Goal: Use online tool/utility: Utilize a website feature to perform a specific function

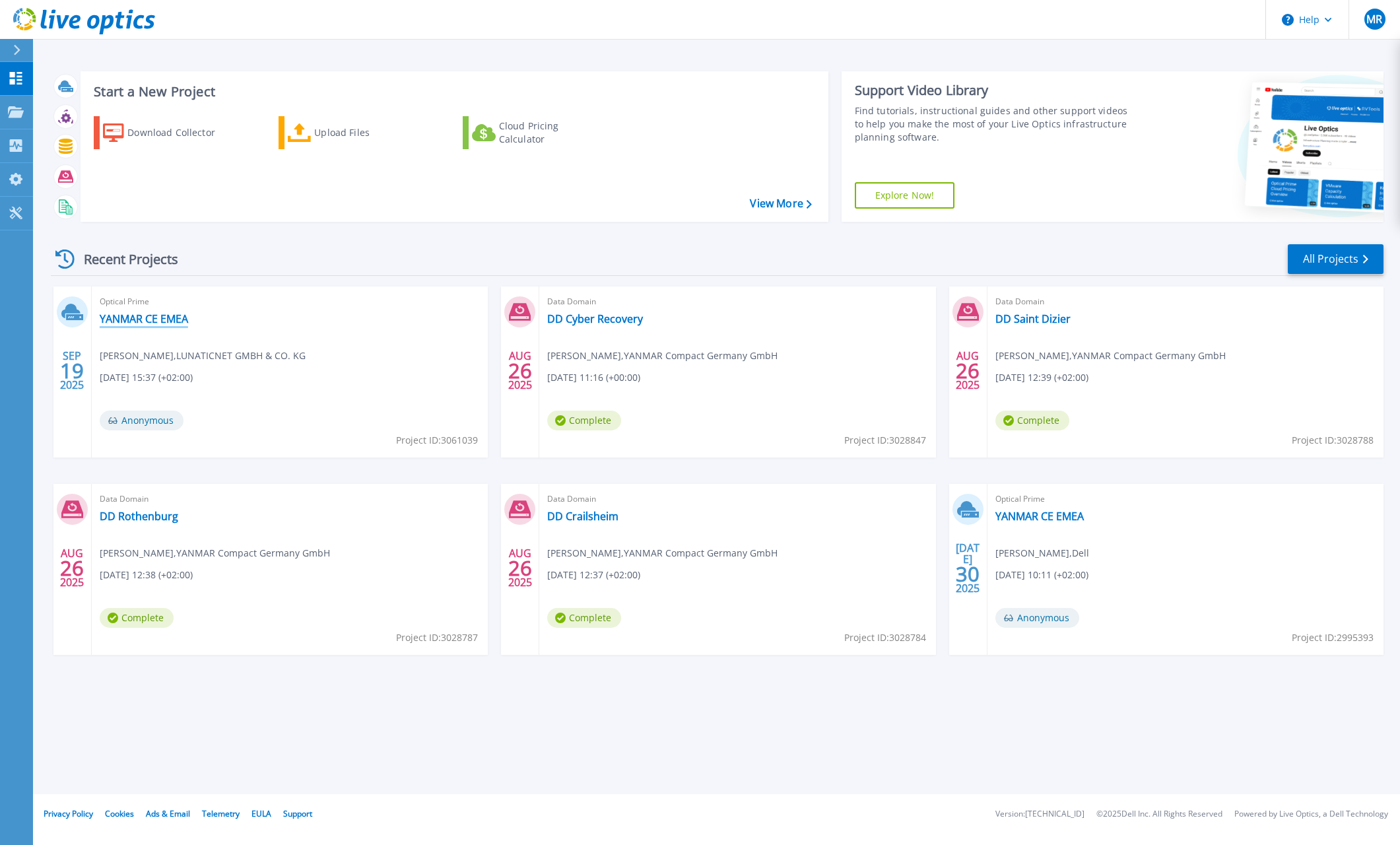
click at [144, 318] on link "YANMAR CE EMEA" at bounding box center [144, 318] width 89 height 13
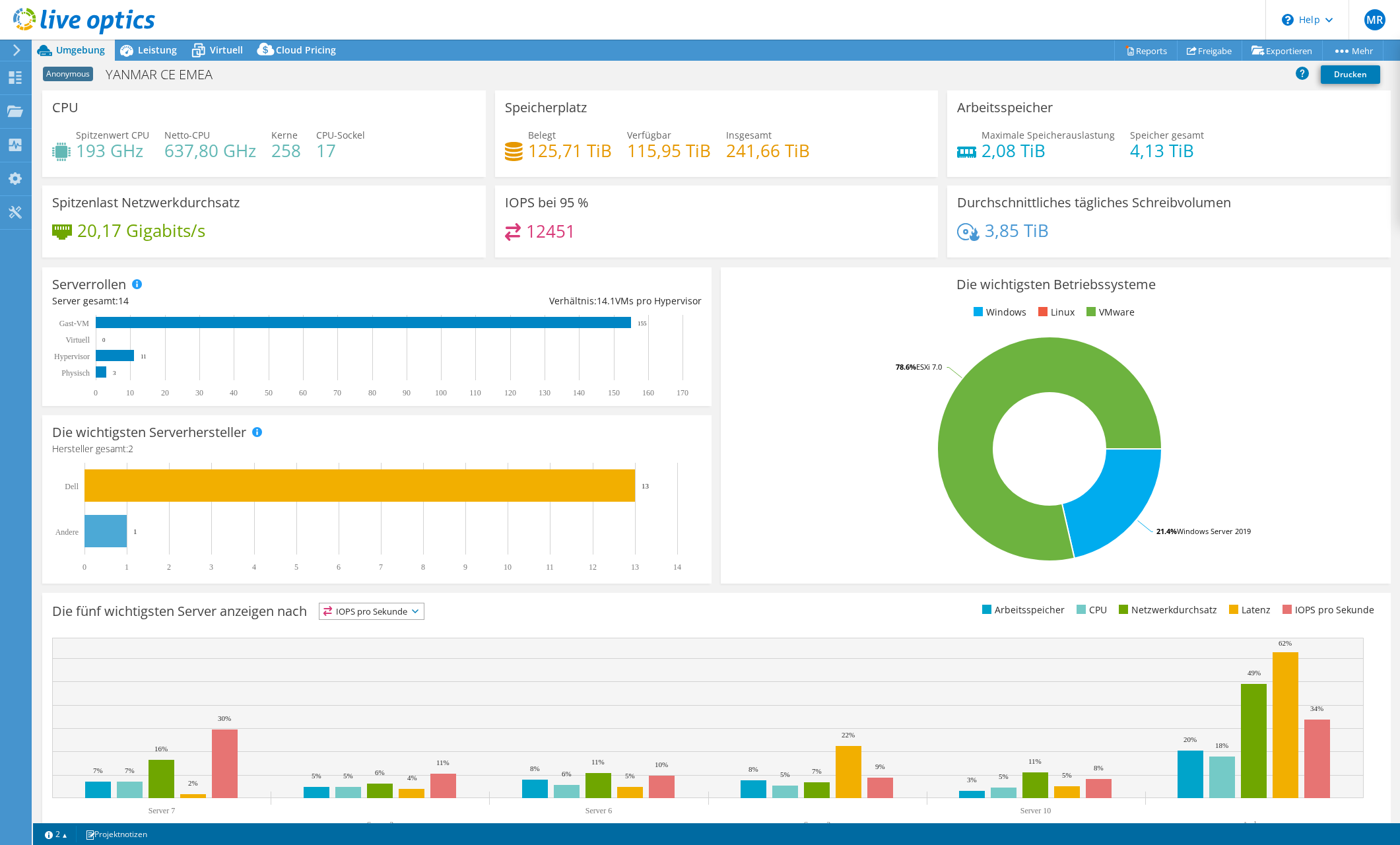
select select "USD"
click at [149, 51] on span "Leistung" at bounding box center [157, 50] width 39 height 13
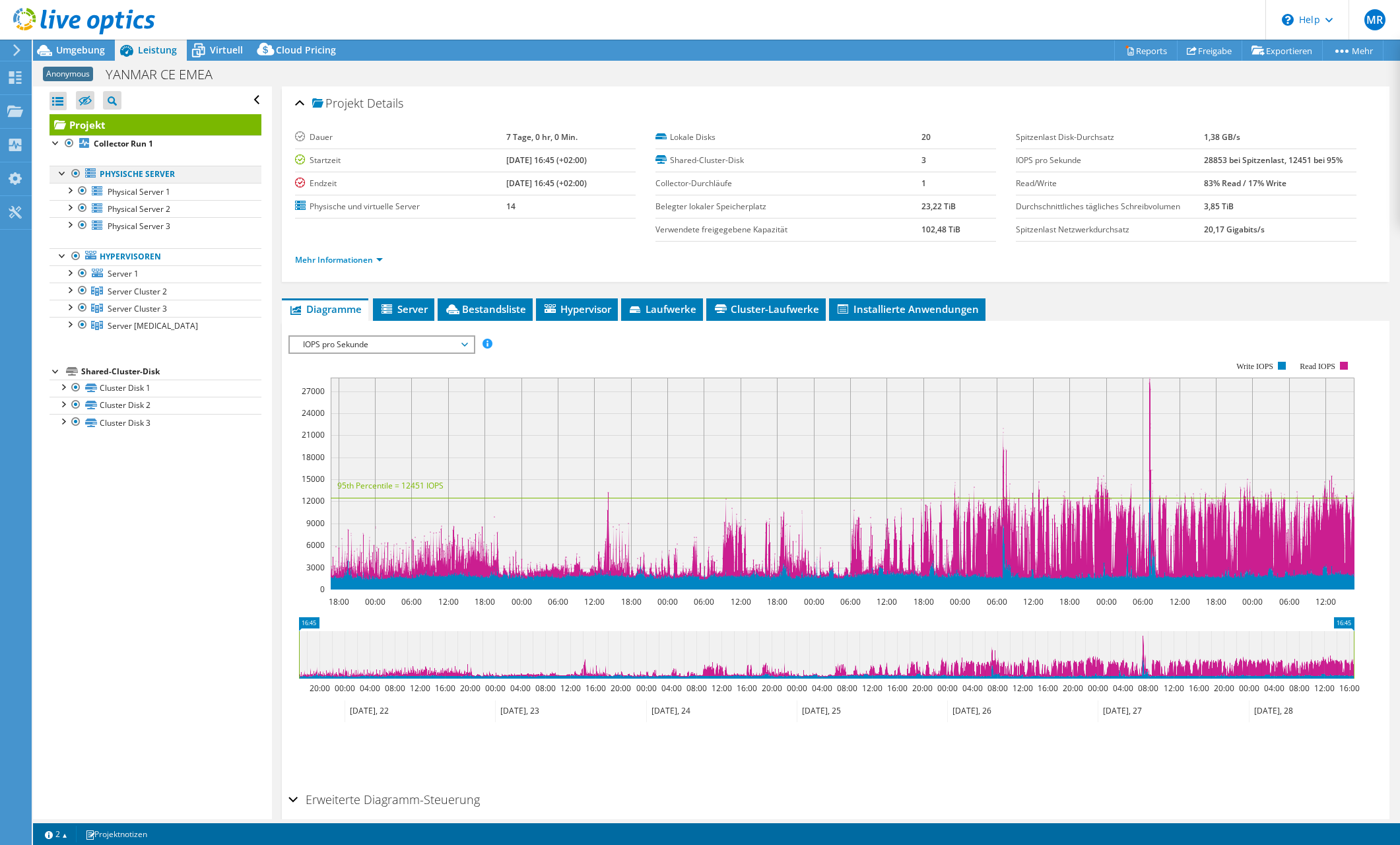
click at [76, 175] on div at bounding box center [75, 174] width 13 height 16
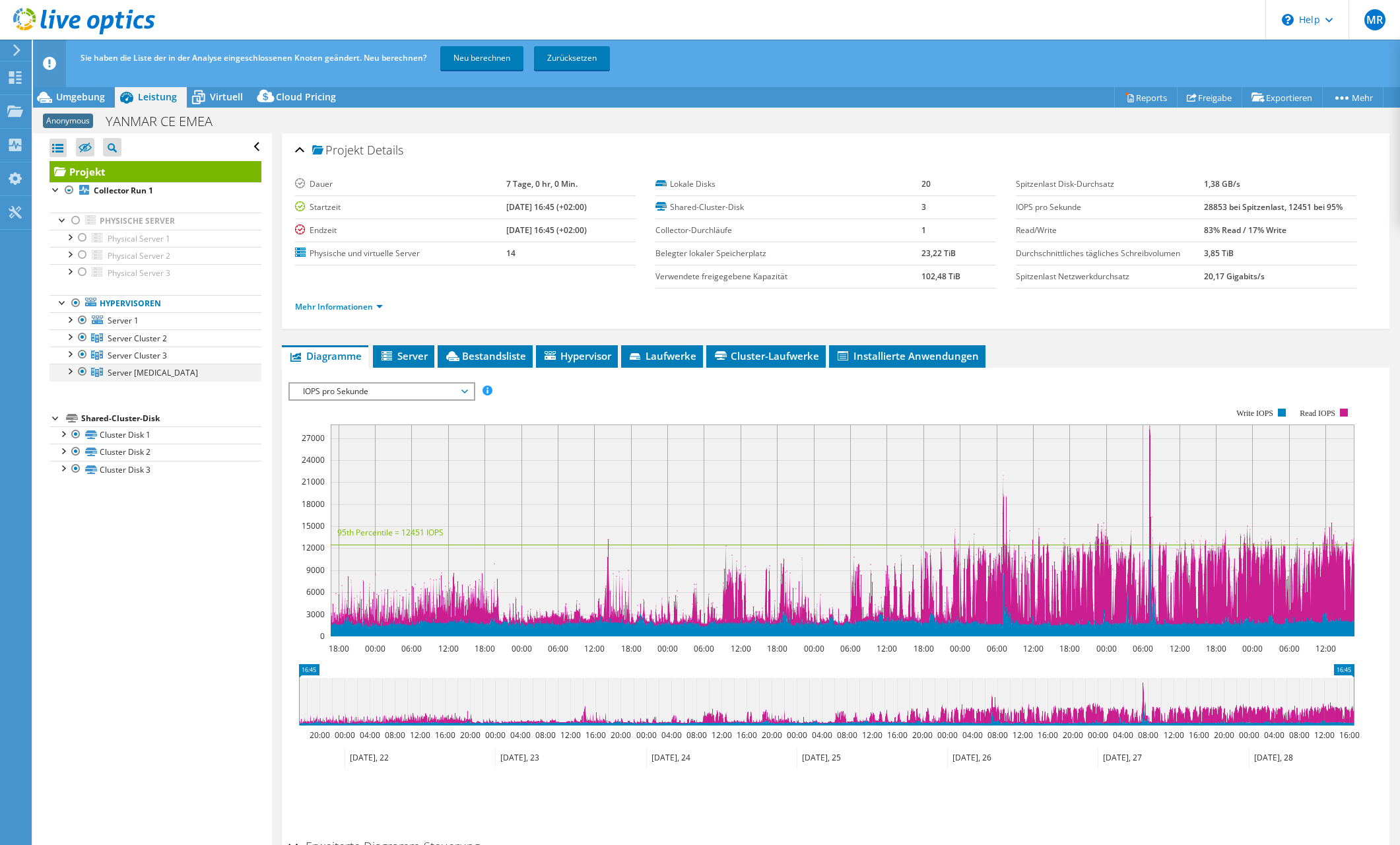
click at [81, 370] on div at bounding box center [83, 371] width 13 height 16
click at [83, 318] on div at bounding box center [83, 320] width 13 height 16
click at [498, 58] on link "Neu berechnen" at bounding box center [482, 57] width 83 height 23
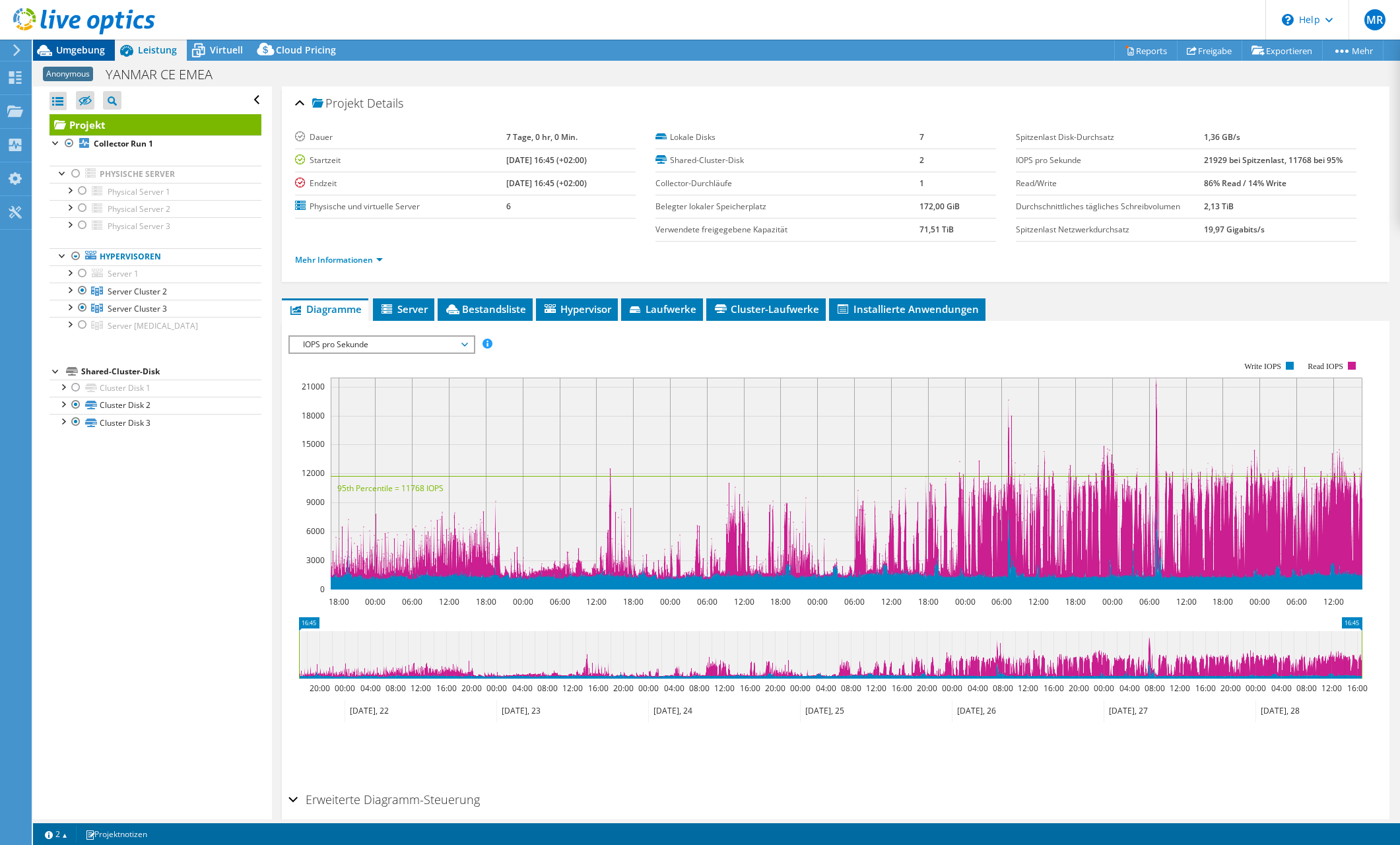
click at [87, 53] on span "Umgebung" at bounding box center [81, 50] width 48 height 13
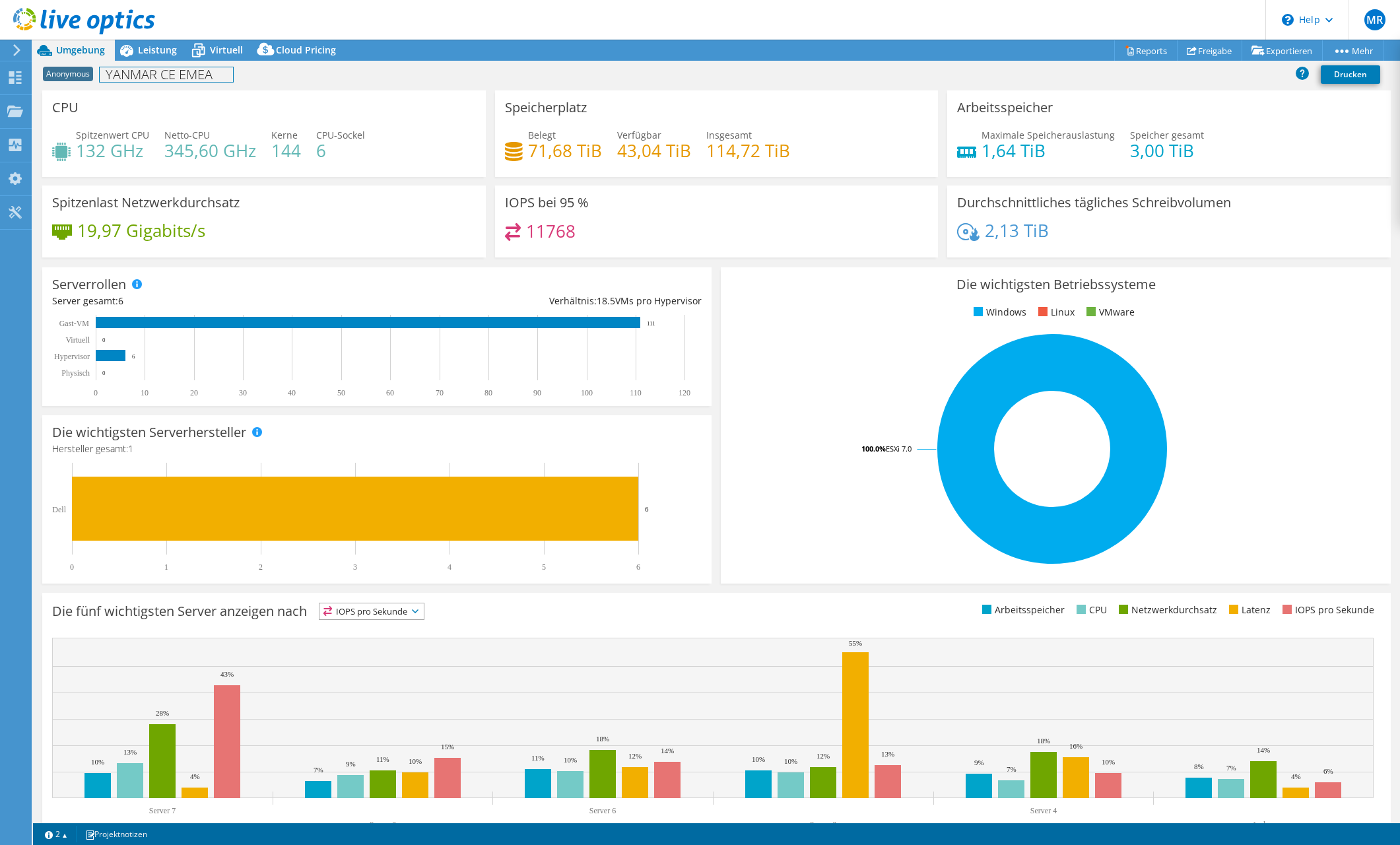
click at [156, 63] on div "Anonymous YANMAR CE EMEA Drucken" at bounding box center [716, 74] width 1367 height 24
click at [156, 57] on div "Leistung" at bounding box center [151, 50] width 72 height 22
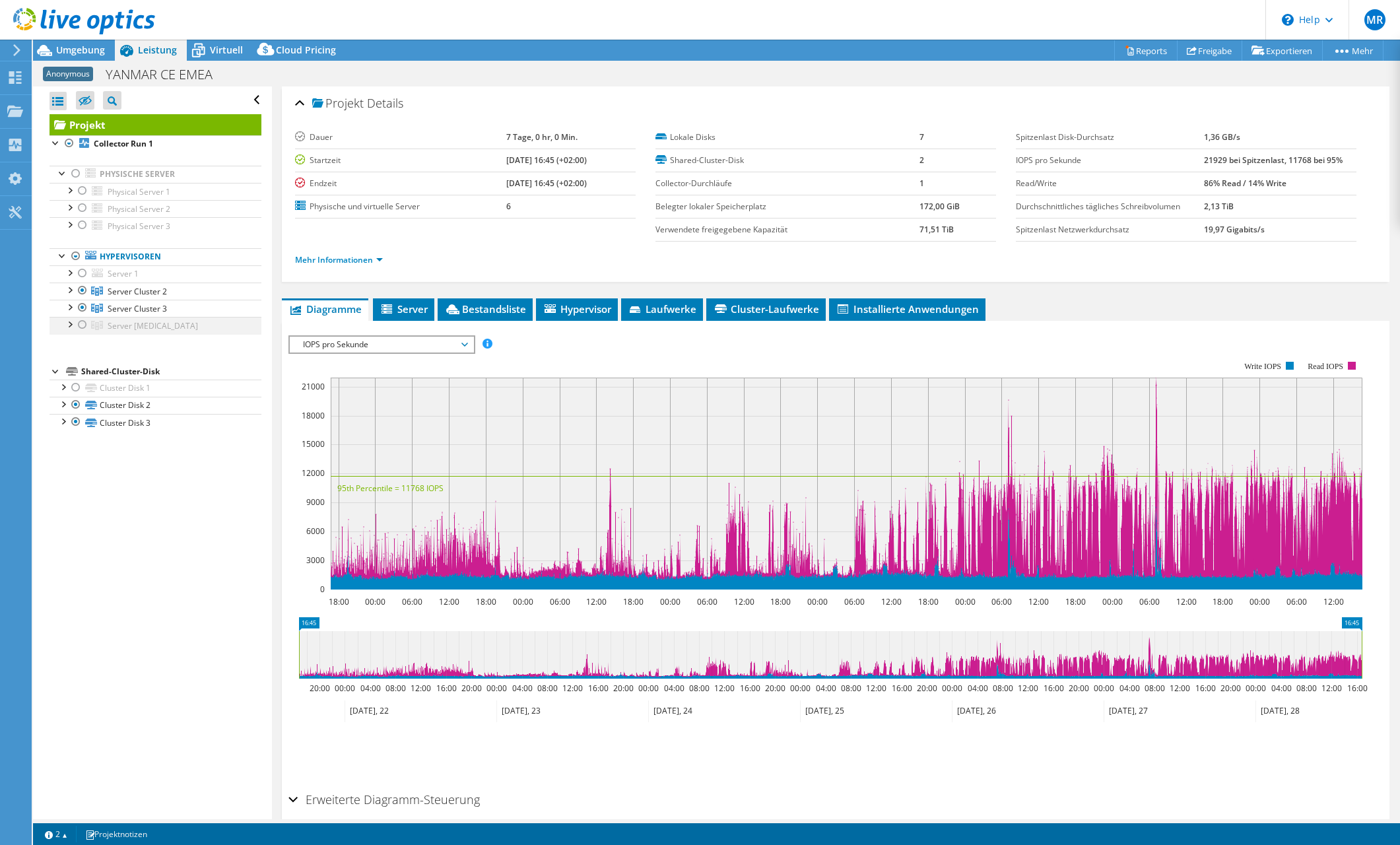
click at [81, 326] on div at bounding box center [83, 325] width 13 height 16
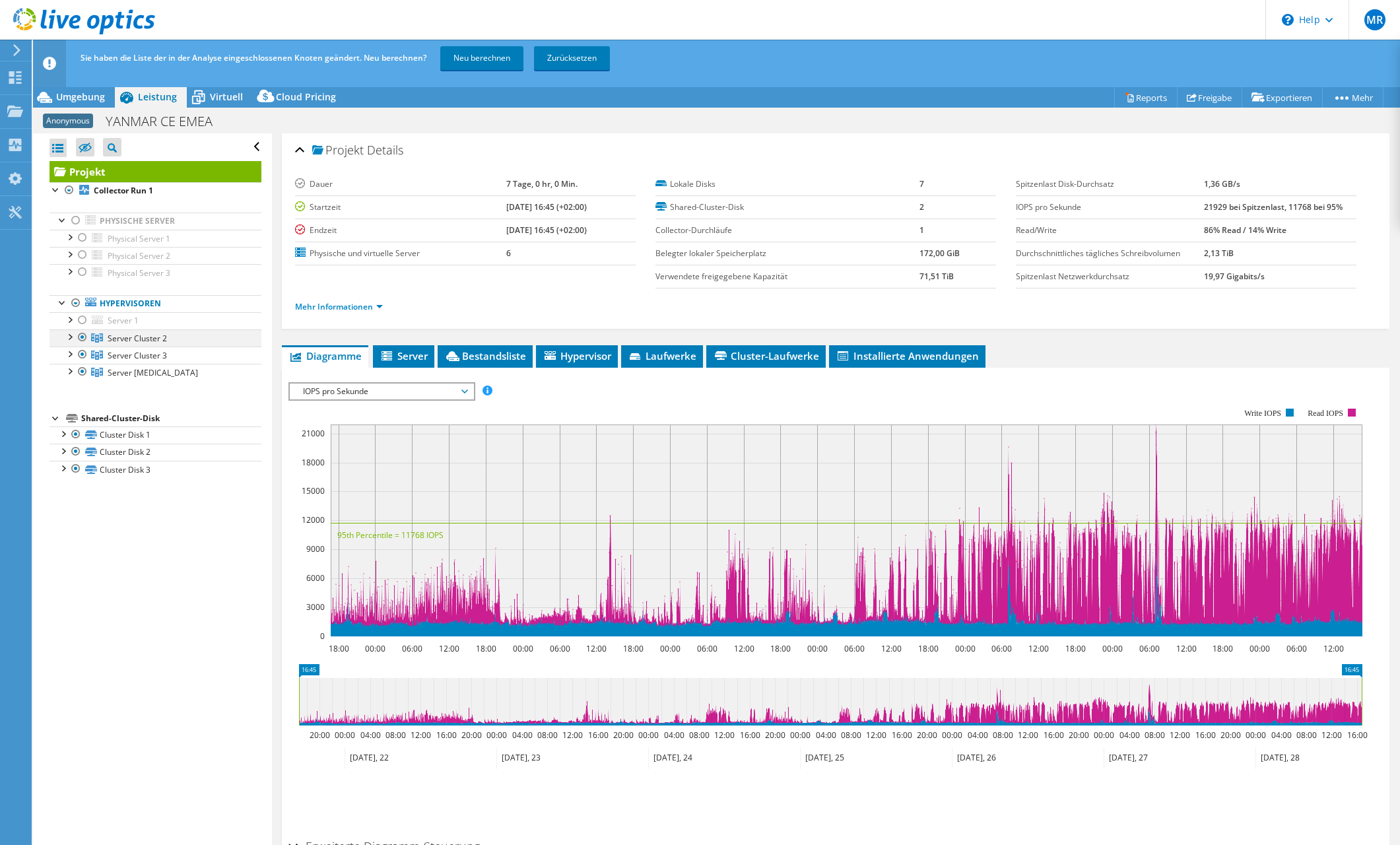
click at [83, 335] on div at bounding box center [83, 337] width 13 height 16
click at [83, 356] on div at bounding box center [83, 354] width 13 height 16
click at [476, 65] on link "Neu berechnen" at bounding box center [482, 57] width 83 height 23
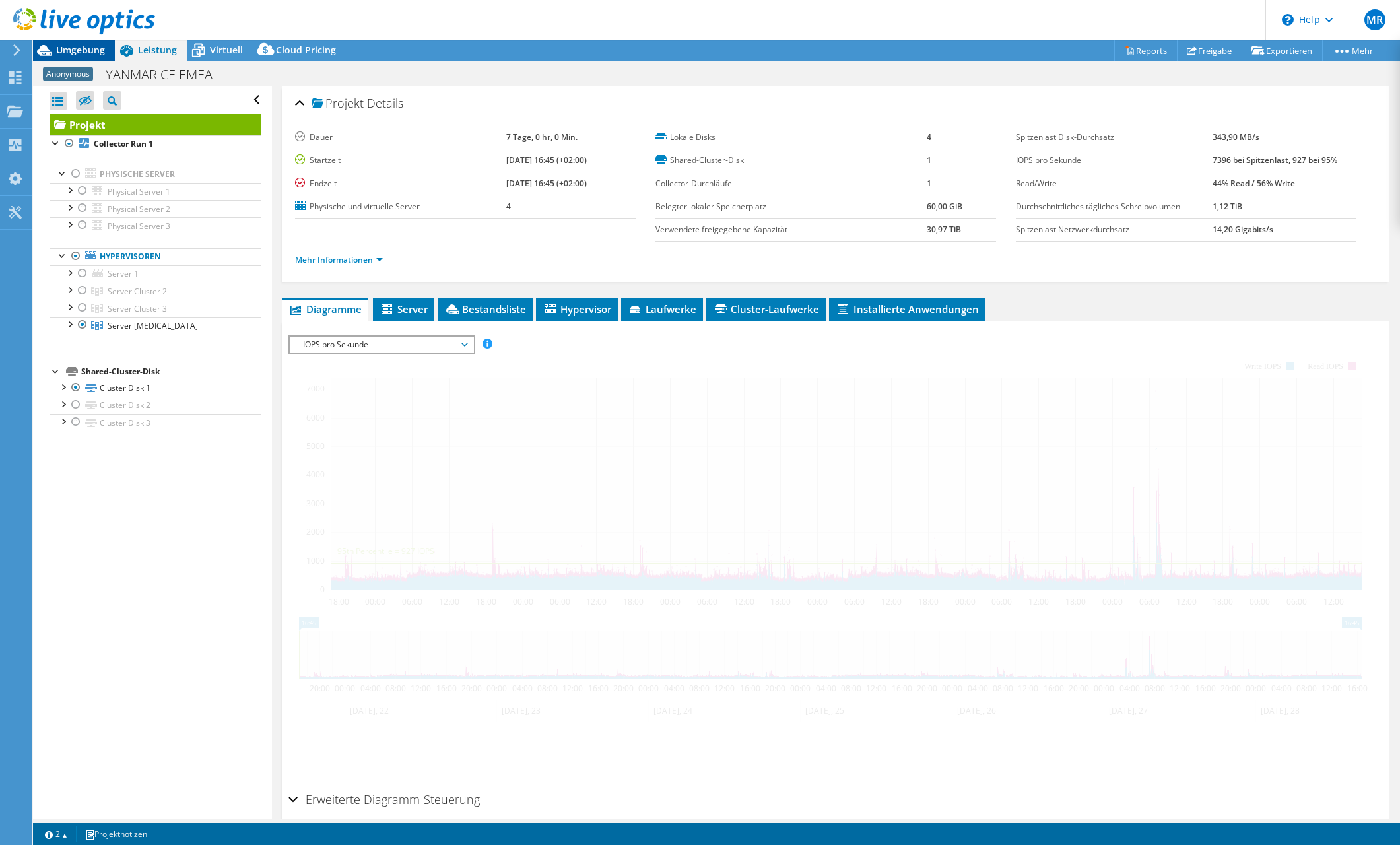
click at [87, 49] on span "Umgebung" at bounding box center [81, 50] width 48 height 13
